Goal: Task Accomplishment & Management: Use online tool/utility

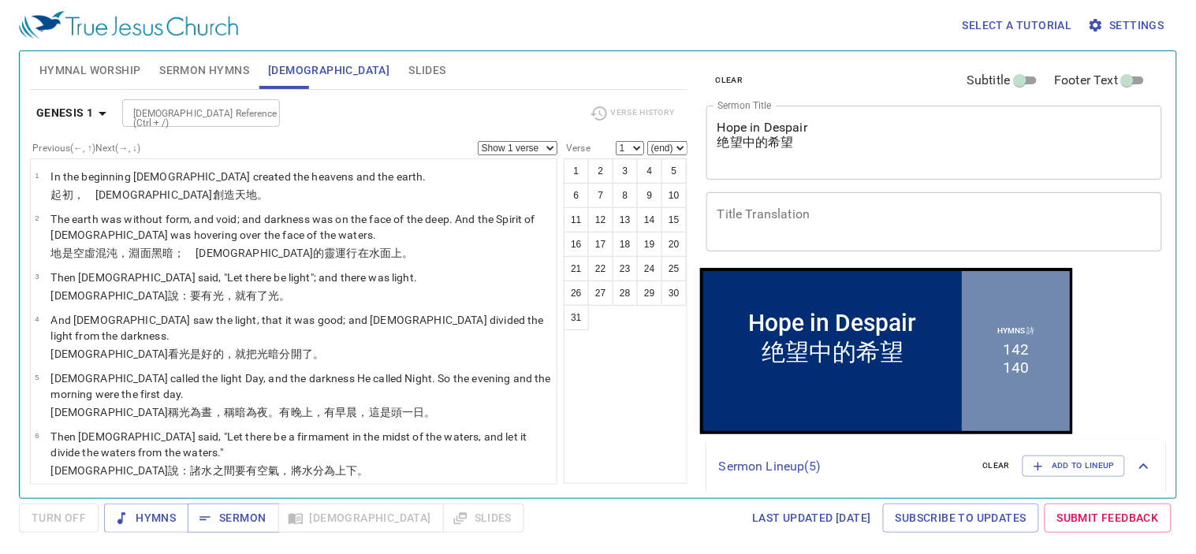
click at [198, 71] on span "Sermon Hymns" at bounding box center [204, 71] width 90 height 20
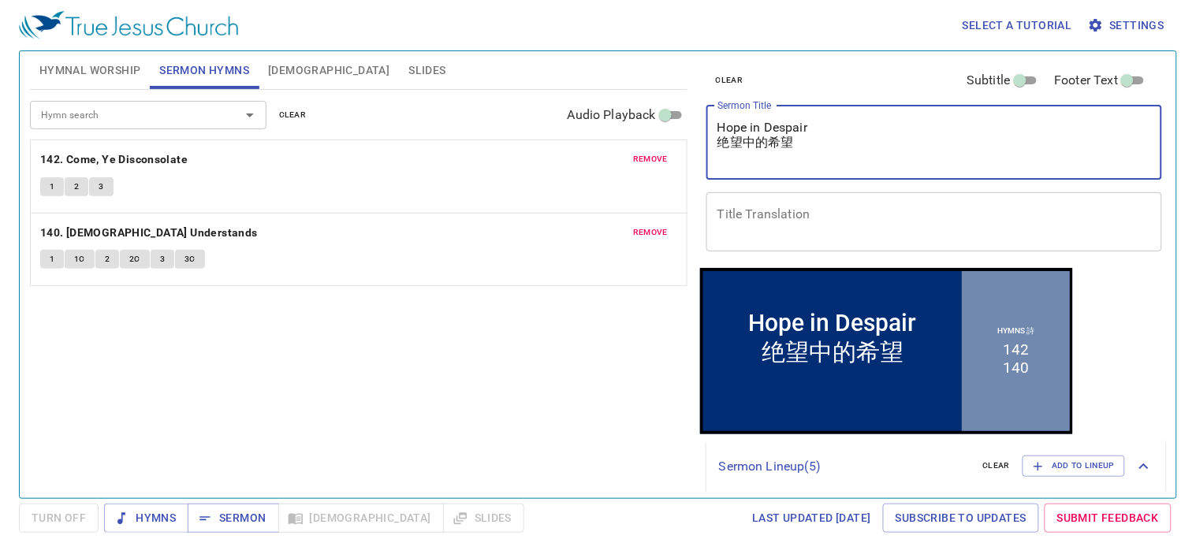
drag, startPoint x: 839, startPoint y: 158, endPoint x: 458, endPoint y: 83, distance: 388.2
click at [458, 83] on div "Hymnal Worship Sermon Hymns Bible Slides Hymn search Hymn search clear Audio Pl…" at bounding box center [598, 268] width 1149 height 447
paste textarea "[DEMOGRAPHIC_DATA] of Laodicea 老底[DEMOGRAPHIC_DATA] [DEMOGRAPHIC_DATA] di [GEOG…"
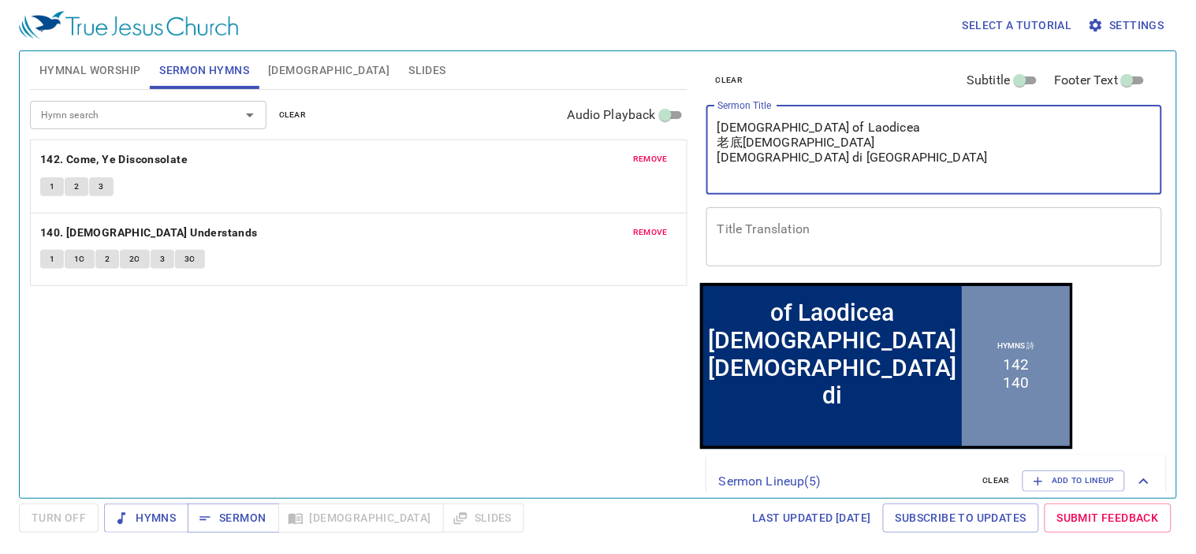
type textarea "[DEMOGRAPHIC_DATA] of Laodicea 老底[DEMOGRAPHIC_DATA] [DEMOGRAPHIC_DATA] di [GEOG…"
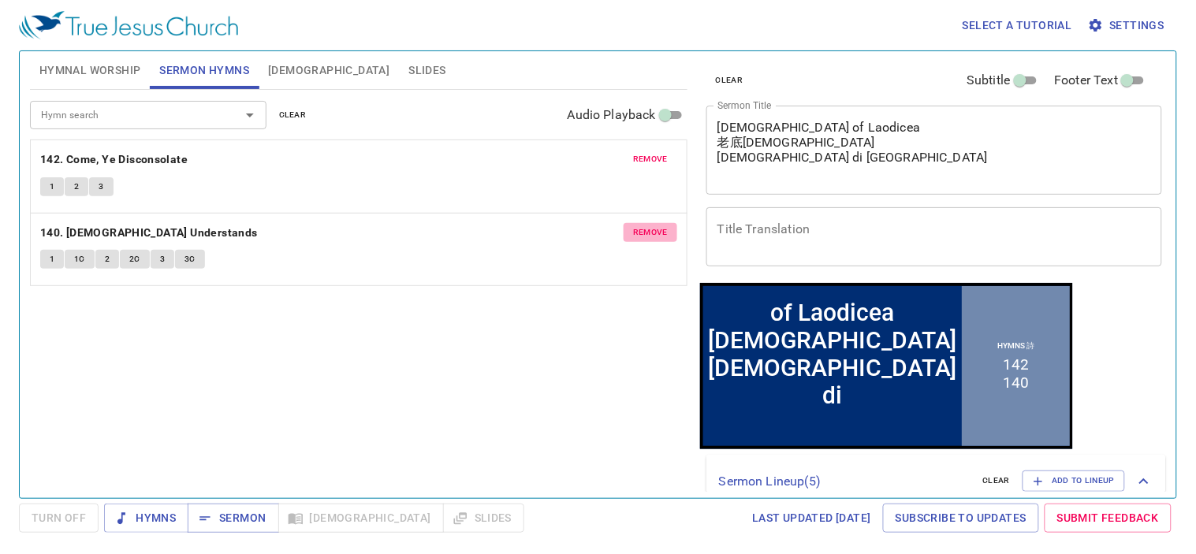
drag, startPoint x: 647, startPoint y: 231, endPoint x: 644, endPoint y: 191, distance: 40.3
click at [646, 230] on span "remove" at bounding box center [650, 232] width 35 height 14
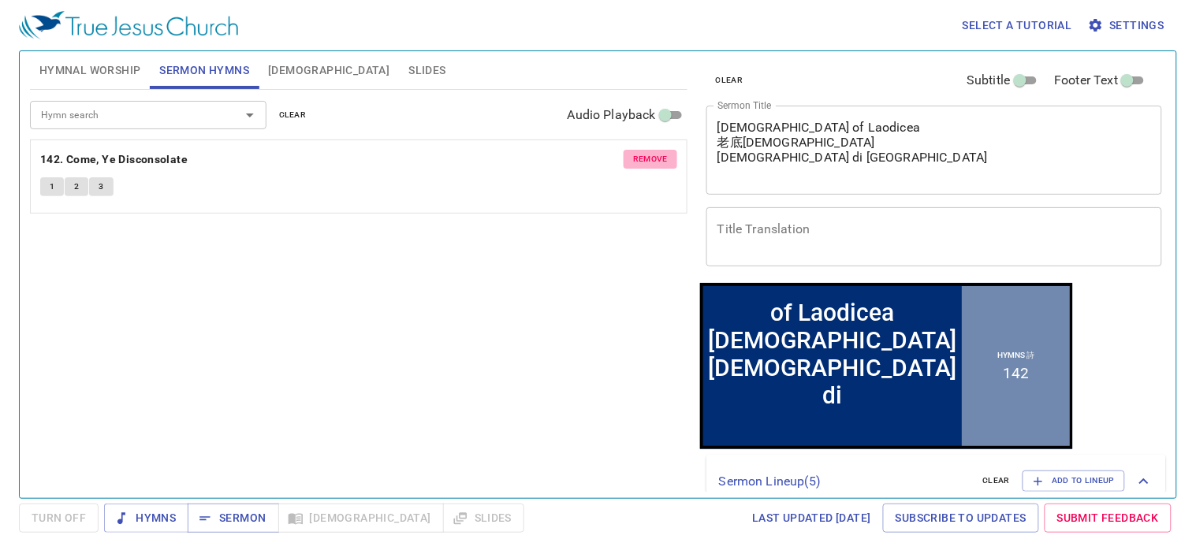
click at [645, 162] on span "remove" at bounding box center [650, 159] width 35 height 14
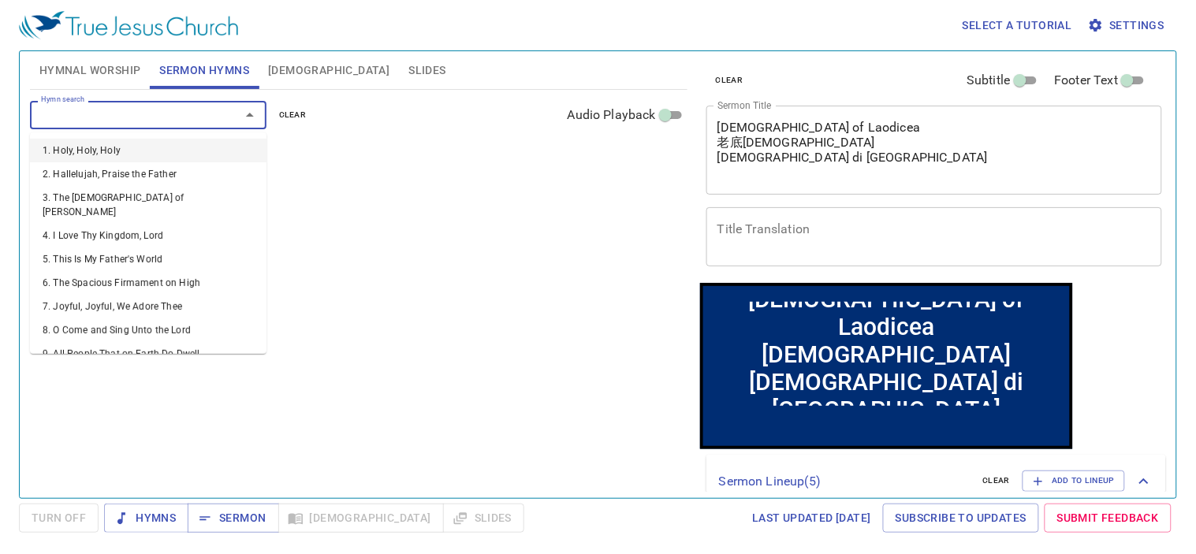
click at [126, 116] on input "Hymn search" at bounding box center [125, 115] width 181 height 18
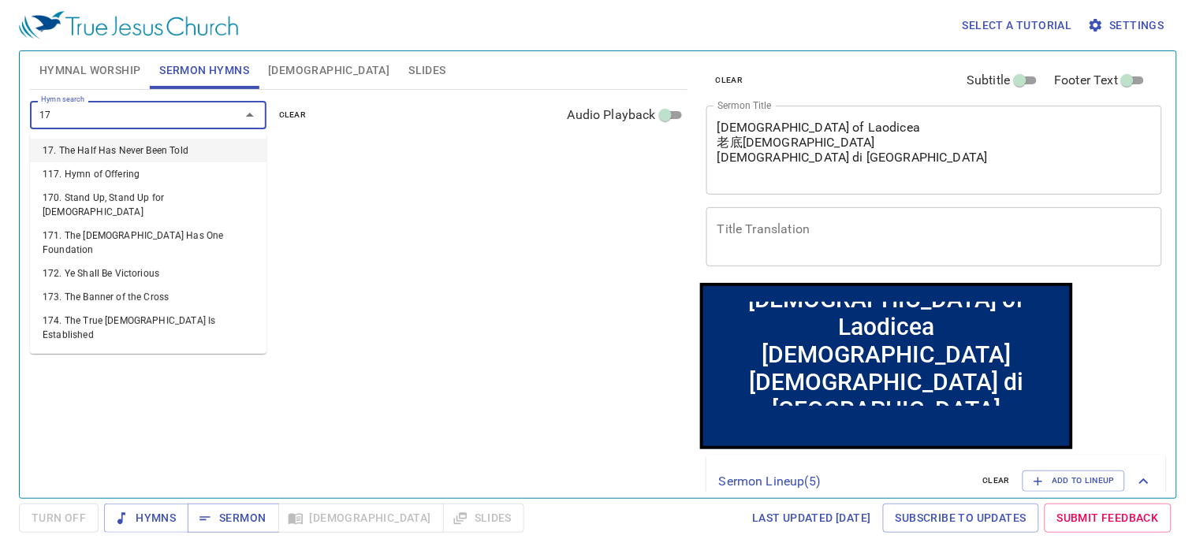
type input "174"
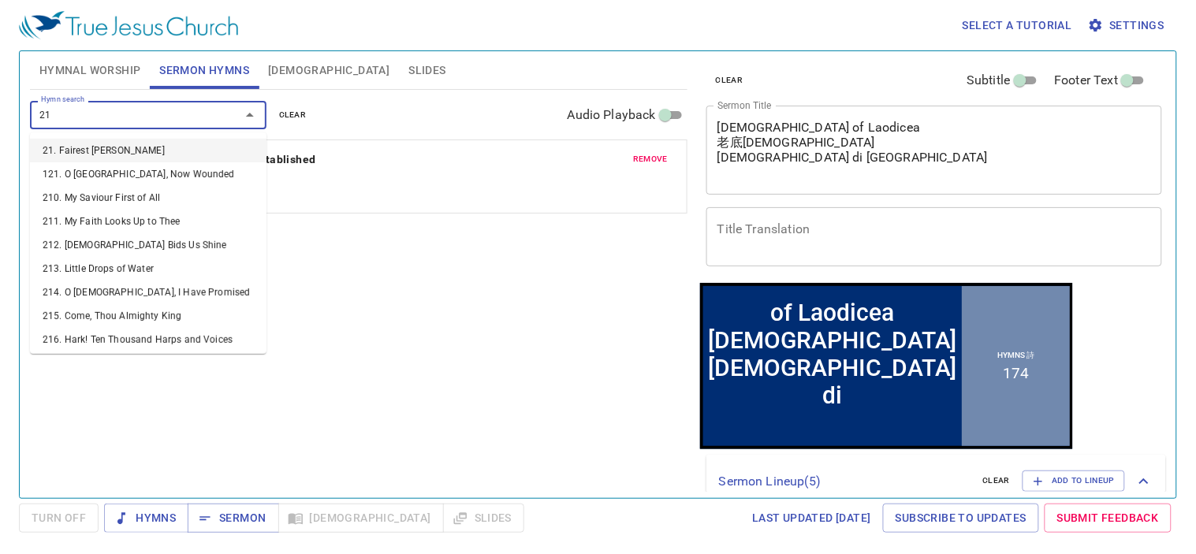
type input "215"
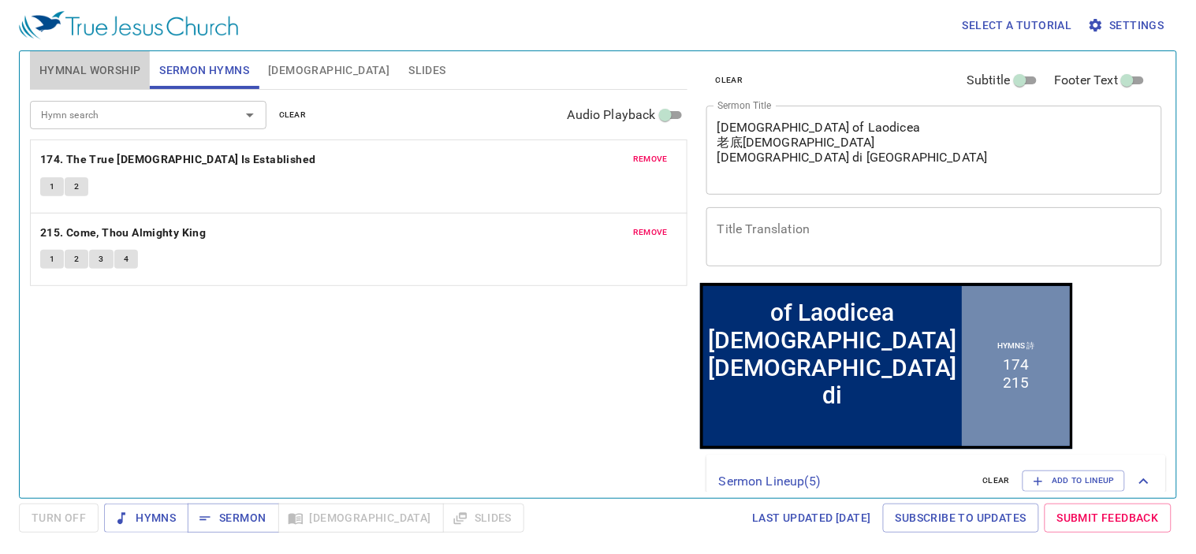
click at [102, 72] on span "Hymnal Worship" at bounding box center [90, 71] width 102 height 20
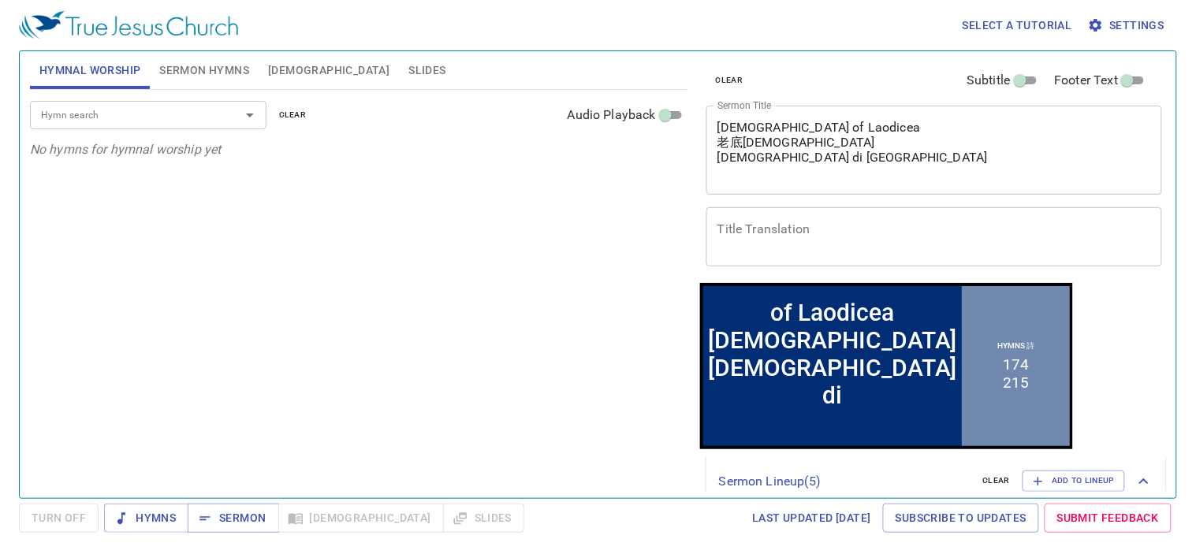
click at [276, 72] on span "[DEMOGRAPHIC_DATA]" at bounding box center [328, 71] width 121 height 20
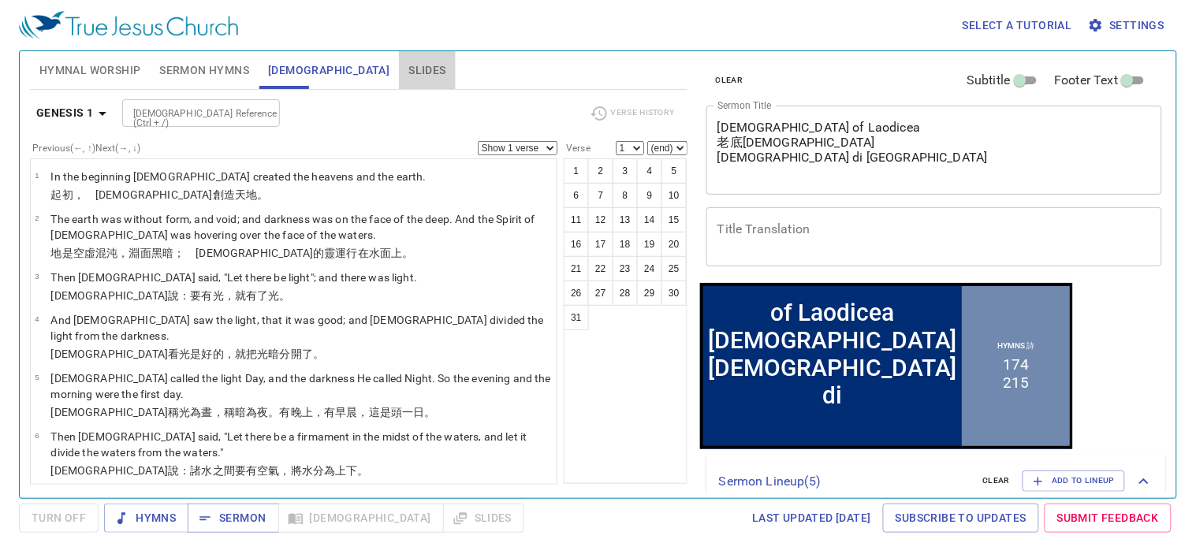
click at [408, 69] on span "Slides" at bounding box center [426, 71] width 37 height 20
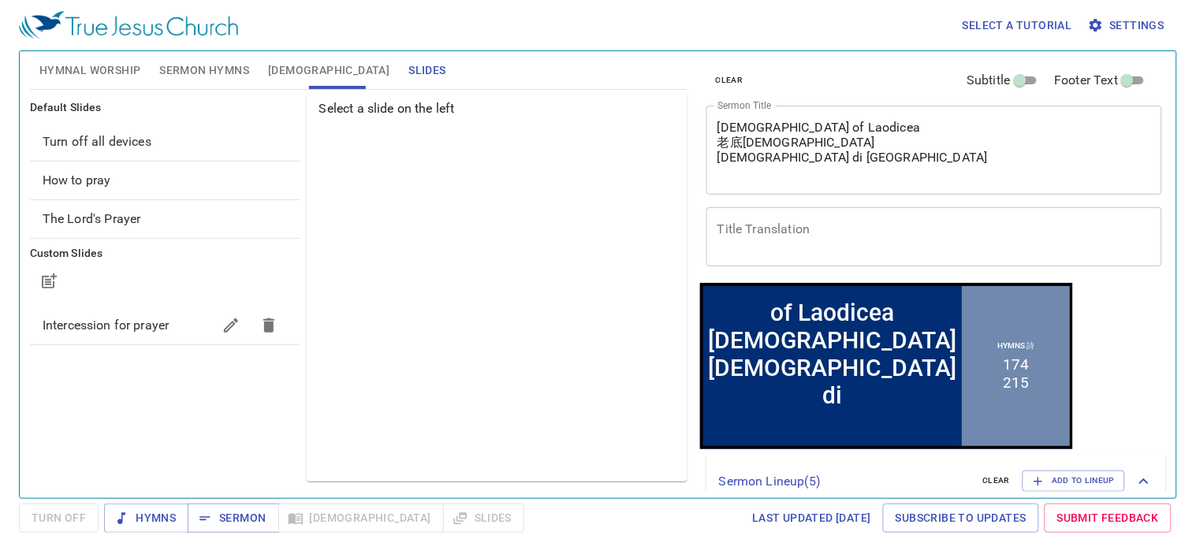
click at [222, 73] on span "Sermon Hymns" at bounding box center [204, 71] width 90 height 20
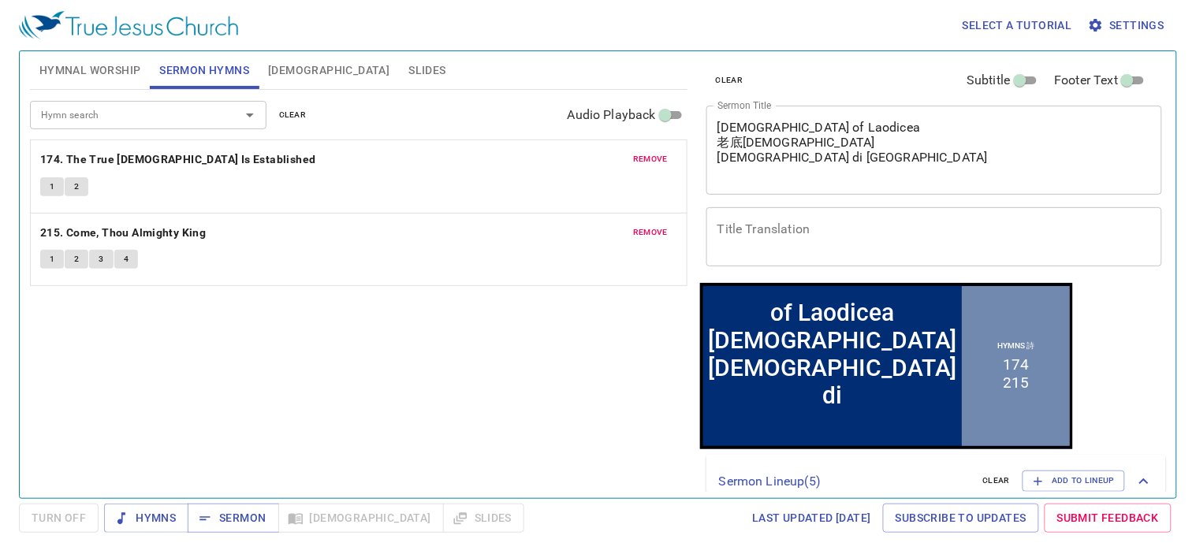
click at [432, 402] on div "Hymn search Hymn search clear Audio Playback remove 174. The True Church Is Est…" at bounding box center [358, 287] width 657 height 395
click at [214, 517] on span "Sermon" at bounding box center [232, 518] width 65 height 20
click at [110, 64] on span "Hymnal Worship" at bounding box center [90, 71] width 102 height 20
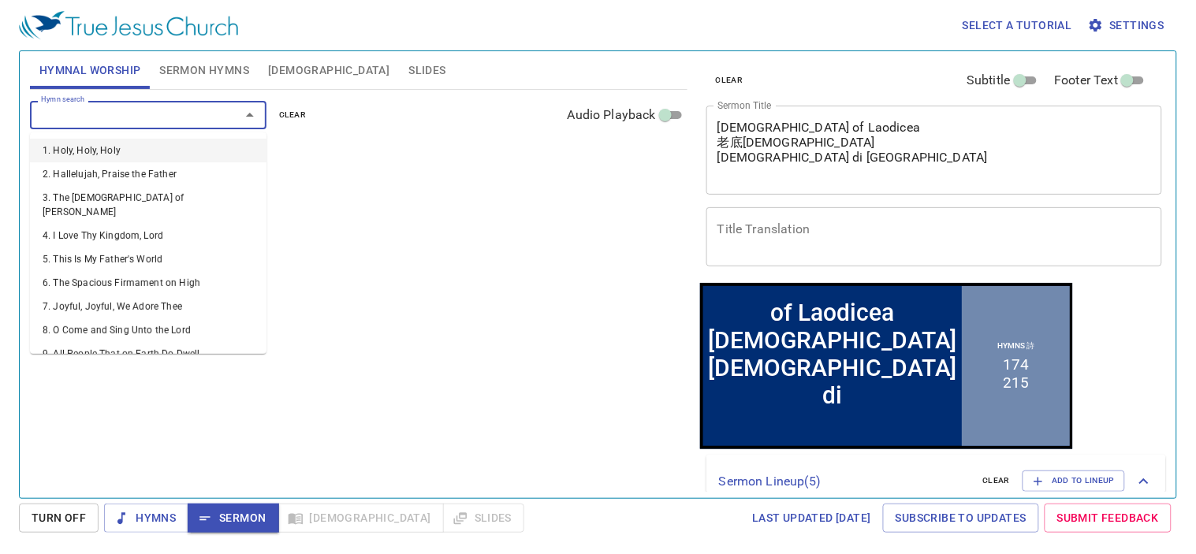
click at [169, 123] on input "Hymn search" at bounding box center [125, 115] width 181 height 18
type input "29"
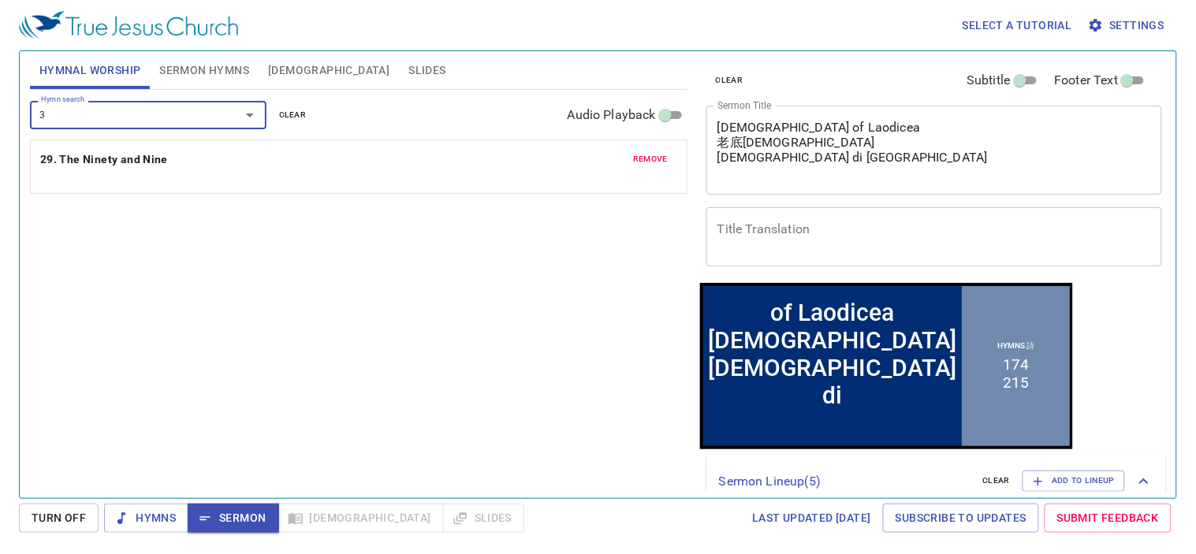
type input "31"
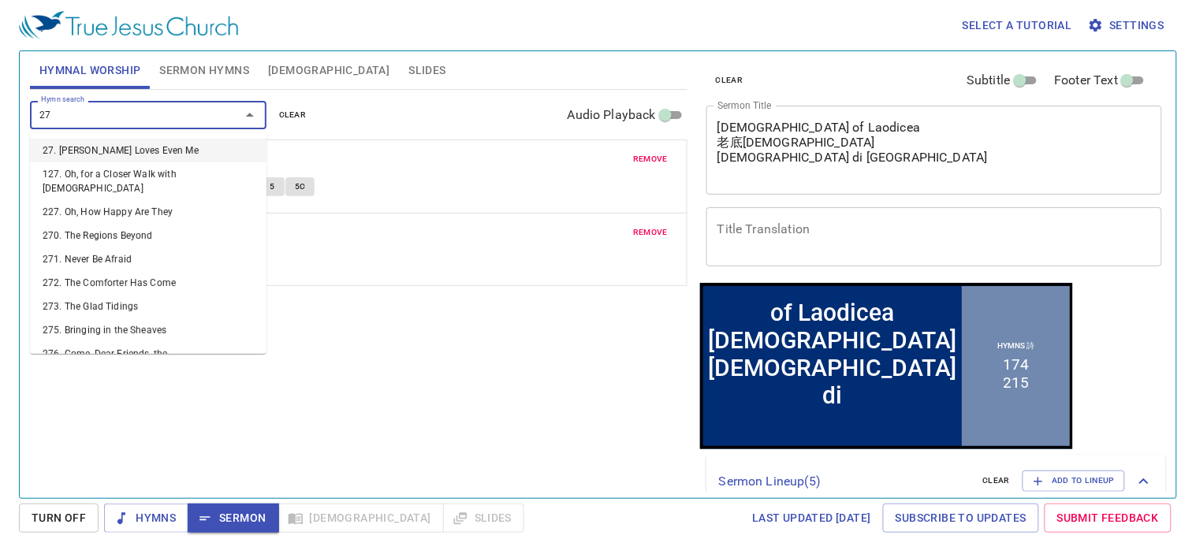
type input "277"
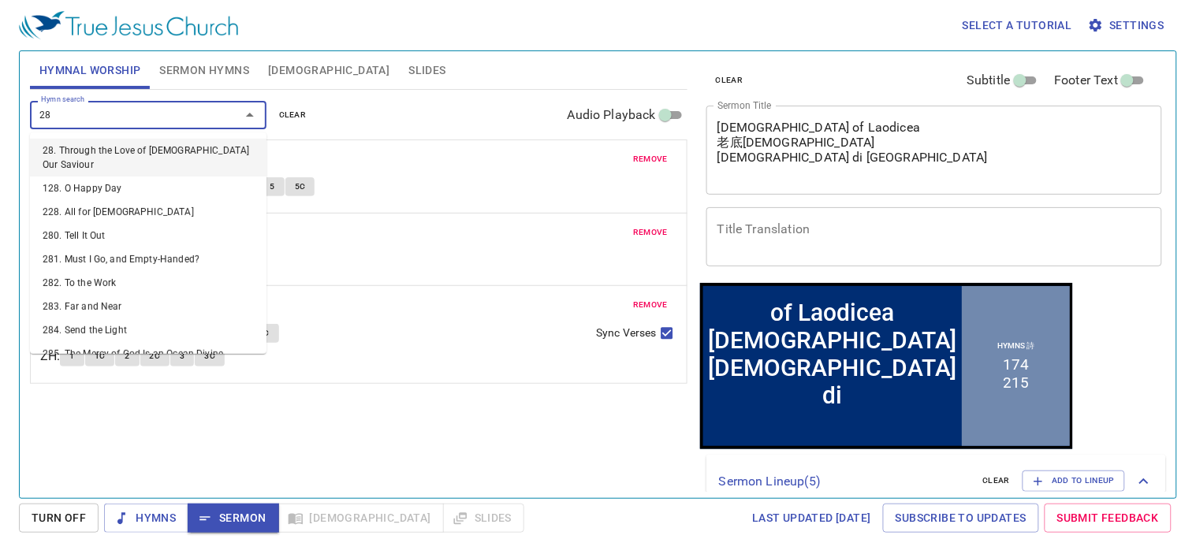
type input "284"
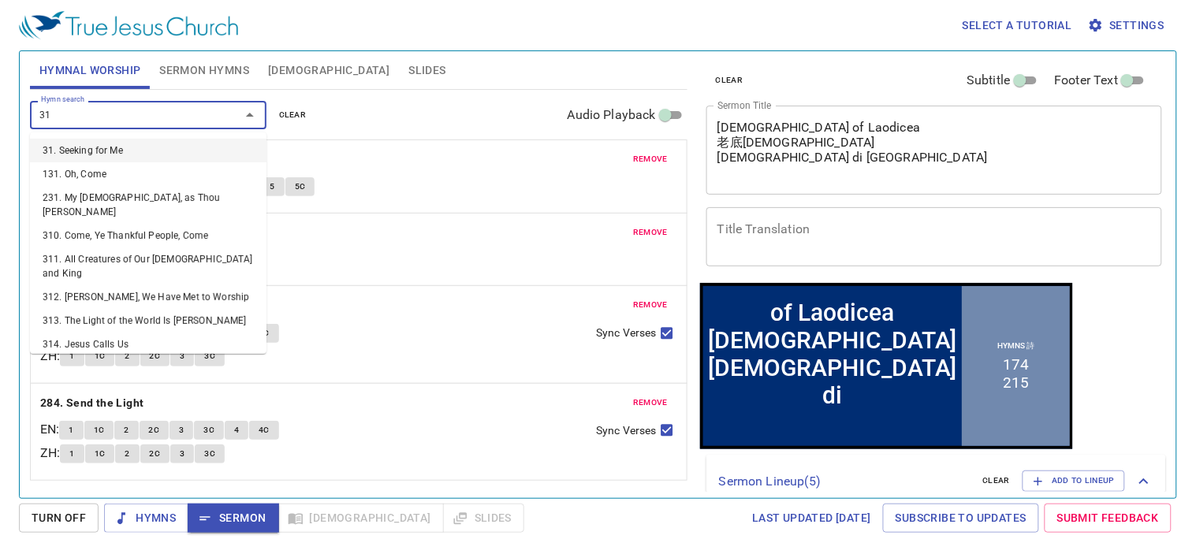
type input "313"
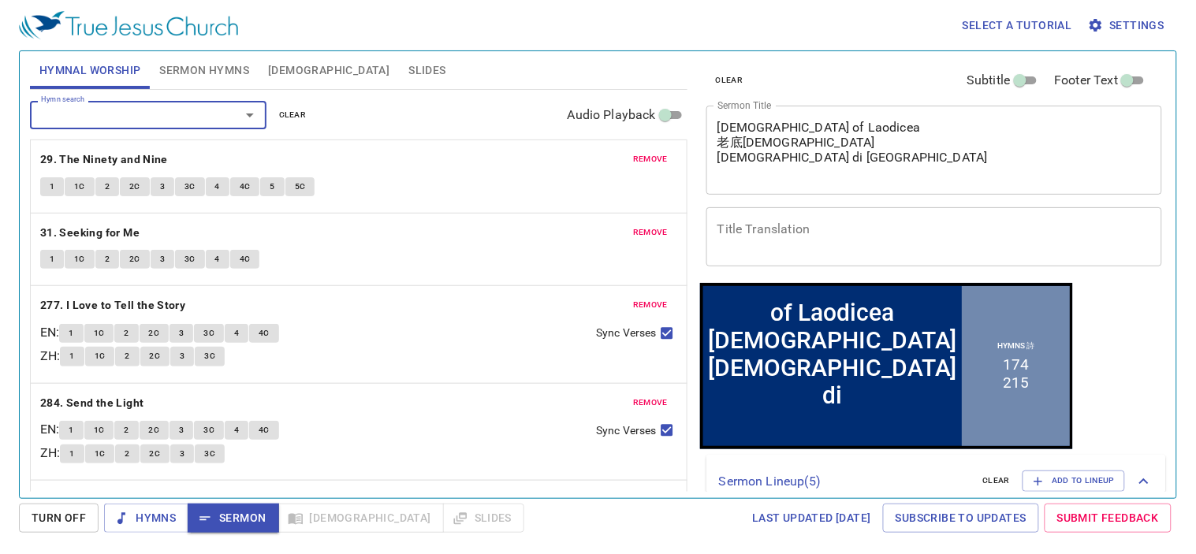
click at [408, 68] on span "Slides" at bounding box center [426, 71] width 37 height 20
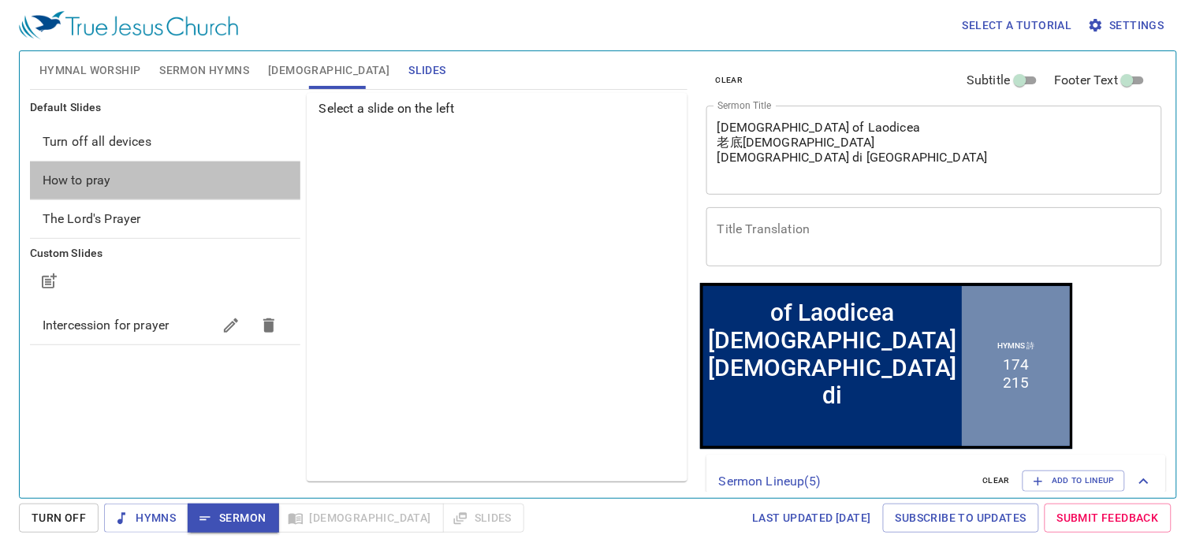
click at [76, 180] on span "How to pray" at bounding box center [77, 180] width 69 height 15
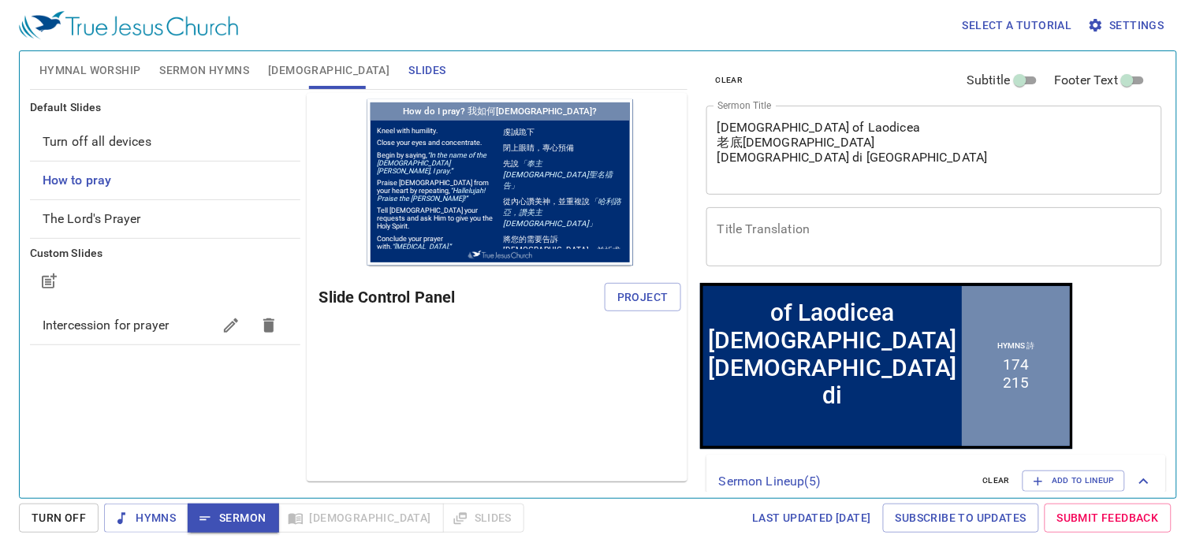
click at [639, 314] on div "Slide Control Panel Project" at bounding box center [500, 297] width 362 height 38
click at [635, 290] on span "Project" at bounding box center [642, 298] width 51 height 20
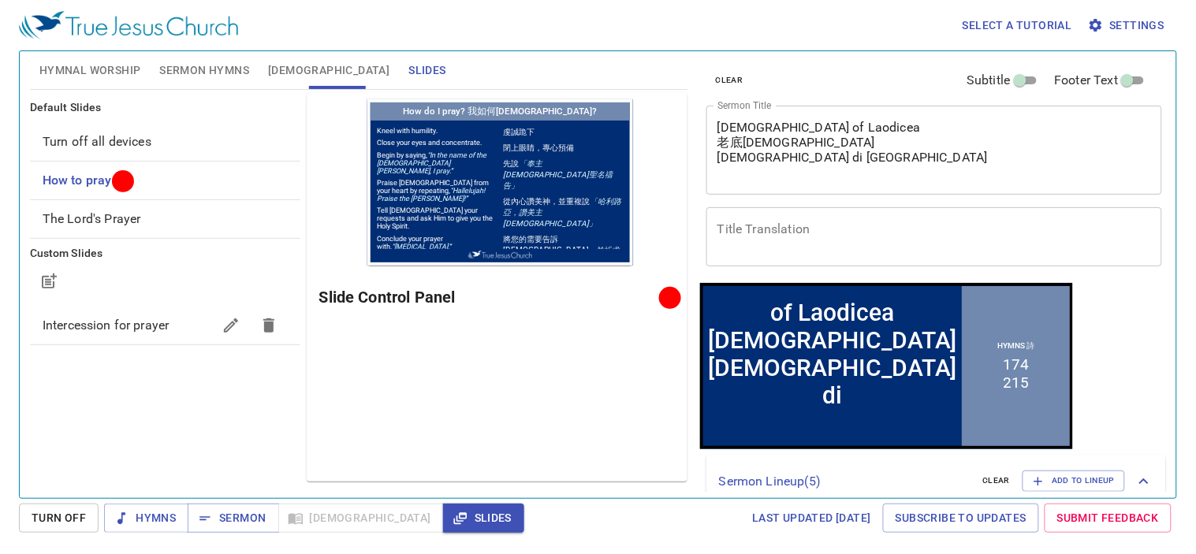
click at [124, 67] on span "Hymnal Worship" at bounding box center [90, 71] width 102 height 20
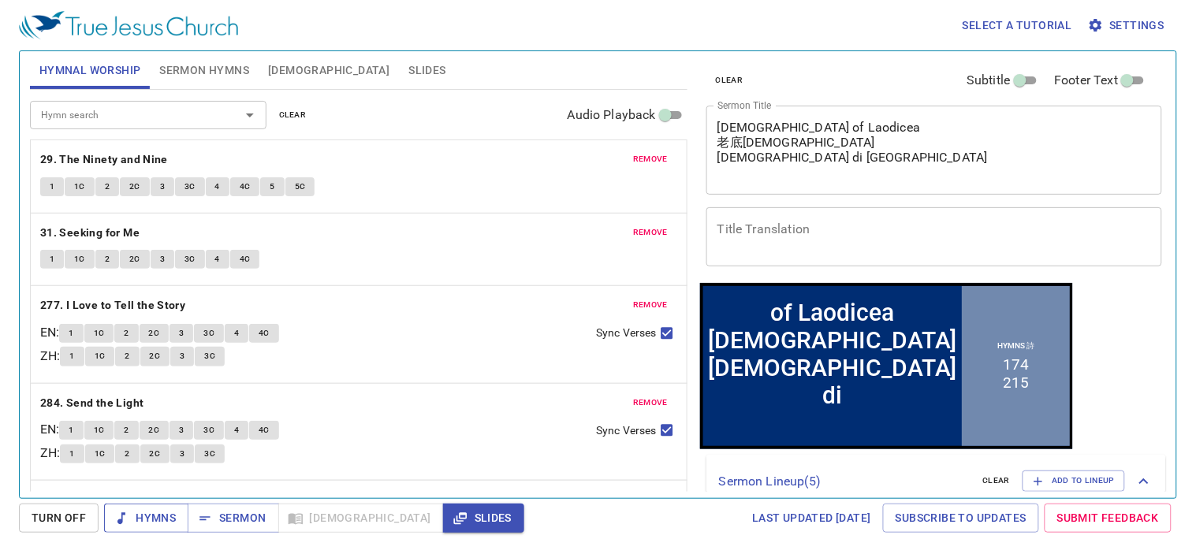
click at [142, 524] on span "Hymns" at bounding box center [146, 518] width 59 height 20
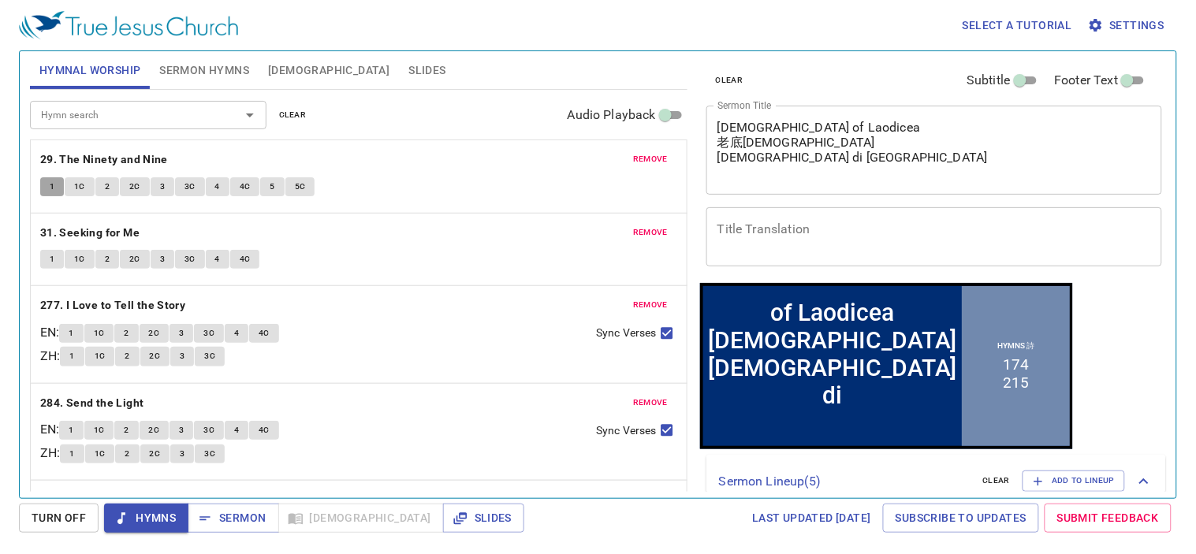
click at [54, 184] on span "1" at bounding box center [52, 187] width 5 height 14
click at [84, 187] on button "1C" at bounding box center [80, 186] width 30 height 19
click at [106, 185] on span "2" at bounding box center [107, 187] width 5 height 14
click at [131, 184] on span "2C" at bounding box center [134, 187] width 11 height 14
click at [155, 186] on button "3" at bounding box center [163, 186] width 24 height 19
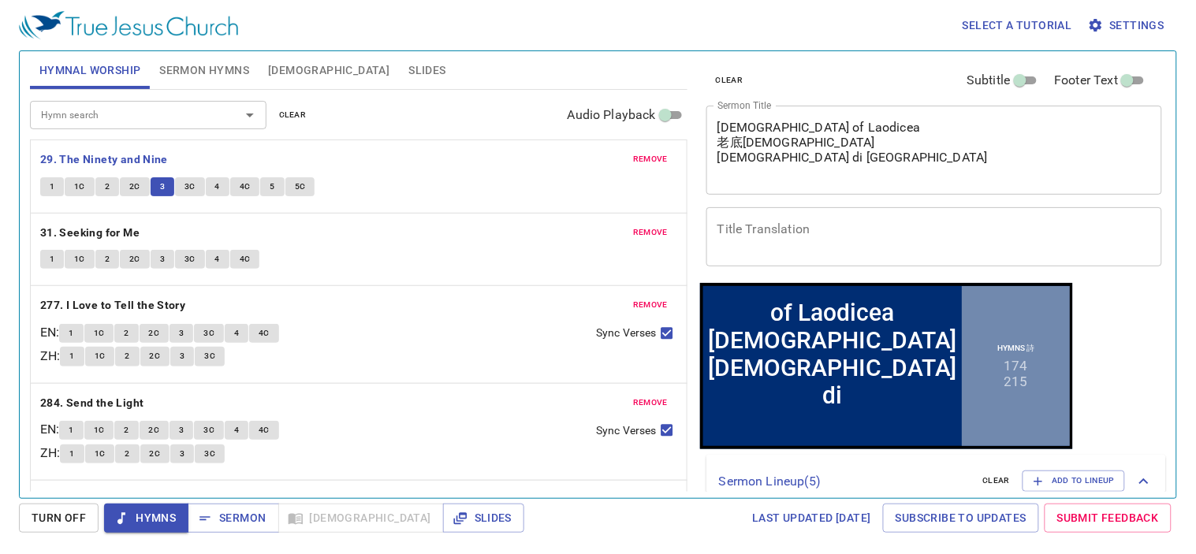
click at [195, 191] on button "3C" at bounding box center [190, 186] width 30 height 19
click at [210, 187] on button "4" at bounding box center [218, 186] width 24 height 19
click at [243, 189] on span "4C" at bounding box center [245, 187] width 11 height 14
click at [271, 185] on span "5" at bounding box center [272, 187] width 5 height 14
click at [295, 191] on span "5C" at bounding box center [300, 187] width 11 height 14
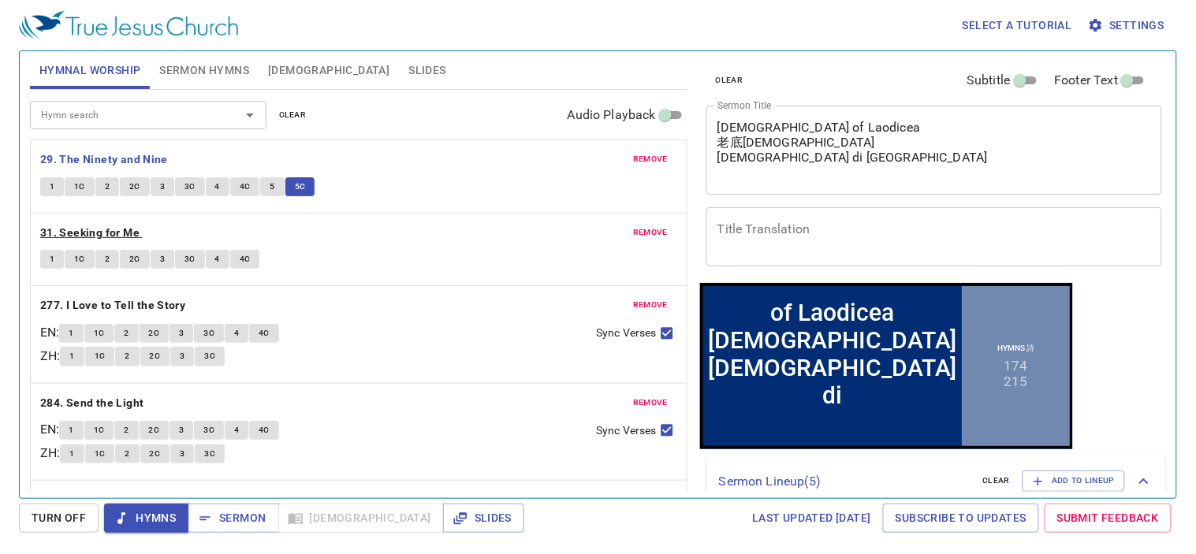
click at [126, 226] on b "31. Seeking for Me" at bounding box center [89, 233] width 99 height 20
click at [633, 156] on span "remove" at bounding box center [650, 159] width 35 height 14
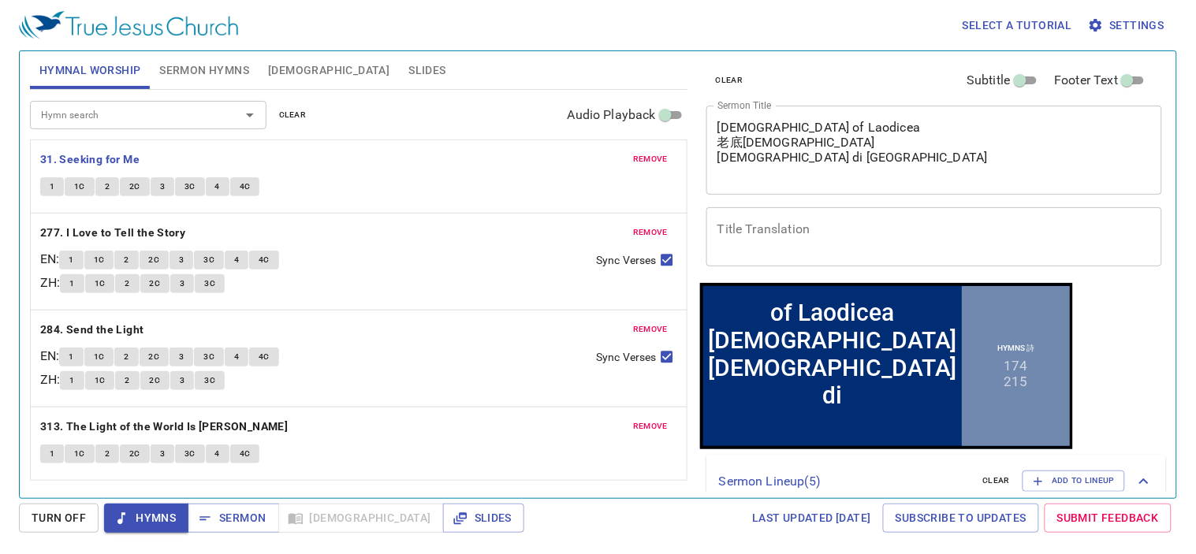
click at [58, 187] on button "1" at bounding box center [52, 186] width 24 height 19
click at [76, 192] on span "1C" at bounding box center [79, 187] width 11 height 14
click at [98, 190] on button "2" at bounding box center [107, 186] width 24 height 19
click at [121, 182] on button "2C" at bounding box center [135, 186] width 30 height 19
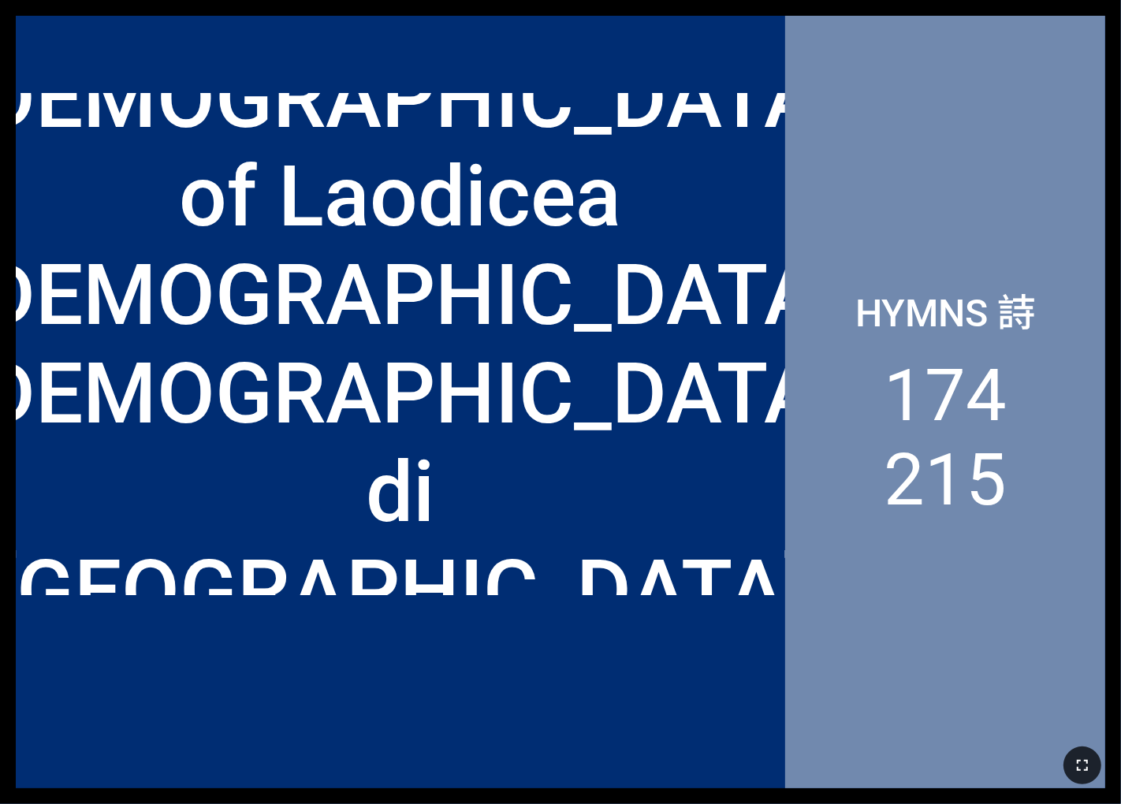
click at [699, 559] on icon "button" at bounding box center [1082, 765] width 19 height 19
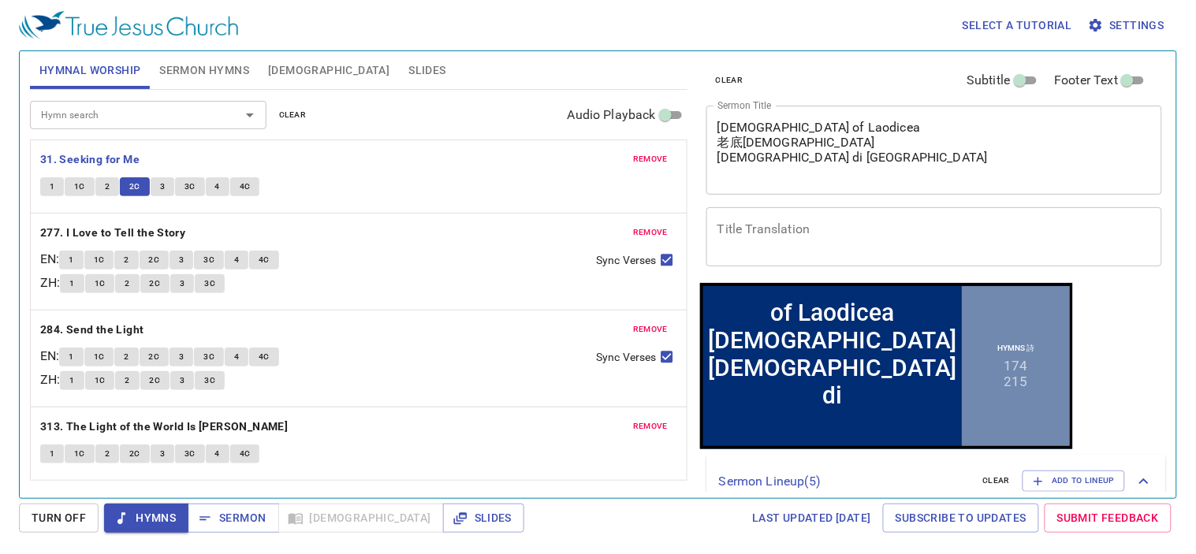
click at [153, 177] on button "3" at bounding box center [163, 186] width 24 height 19
click at [187, 183] on span "3C" at bounding box center [189, 187] width 11 height 14
click at [218, 186] on span "4" at bounding box center [217, 187] width 5 height 14
click at [243, 180] on span "4C" at bounding box center [245, 187] width 11 height 14
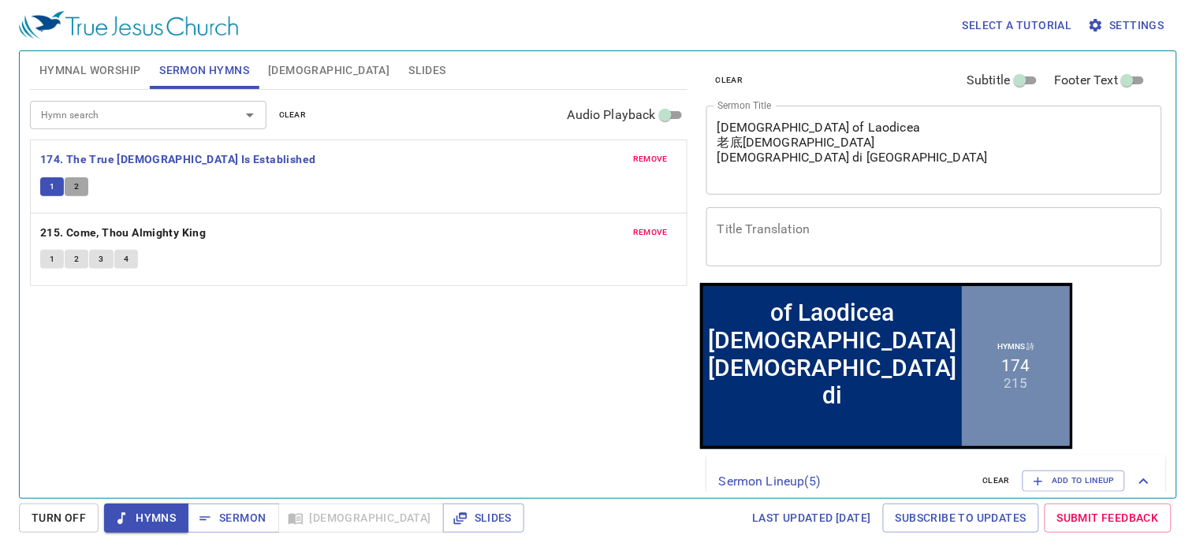
click at [76, 180] on span "2" at bounding box center [76, 187] width 5 height 14
click at [229, 508] on span "Sermon" at bounding box center [232, 518] width 65 height 20
